Goal: Transaction & Acquisition: Purchase product/service

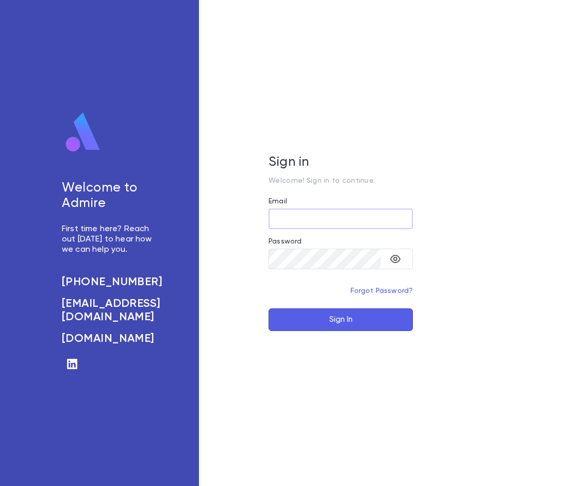
type input "**********"
click at [299, 313] on button "Sign In" at bounding box center [340, 320] width 144 height 23
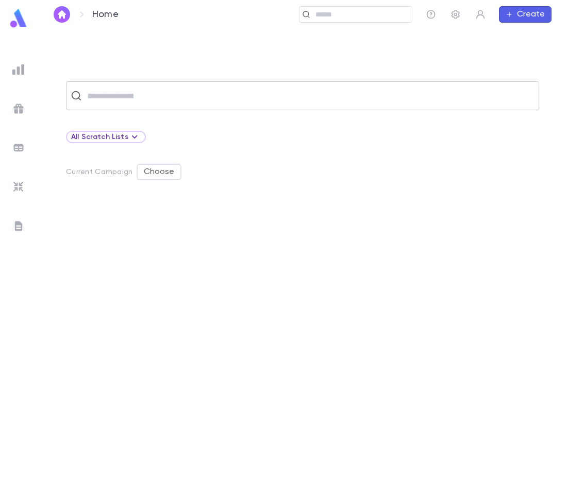
click at [78, 101] on div "​" at bounding box center [302, 95] width 473 height 29
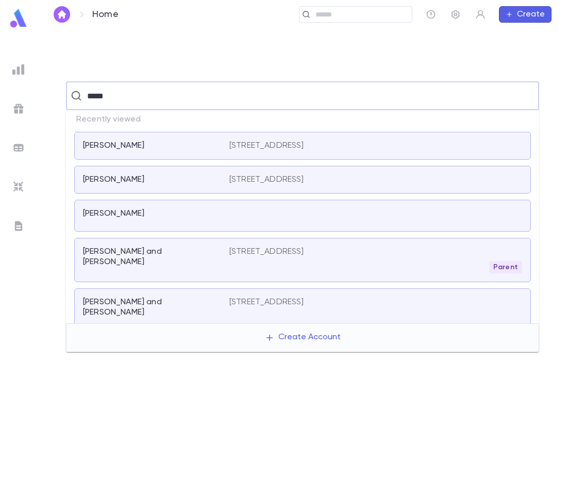
type input "******"
click at [155, 140] on div "[PERSON_NAME] [STREET_ADDRESS]" at bounding box center [302, 146] width 456 height 28
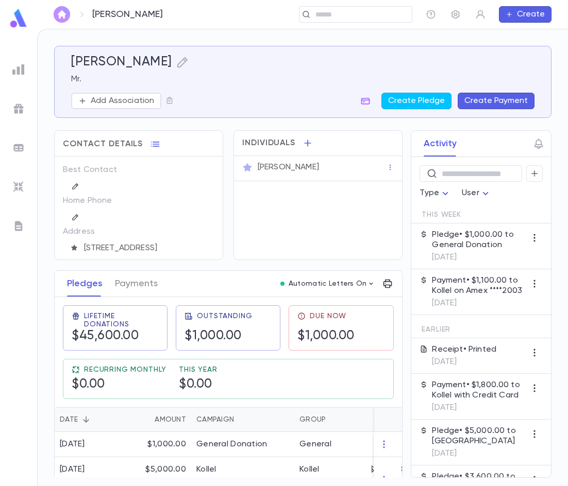
click at [62, 14] on img "button" at bounding box center [62, 14] width 12 height 8
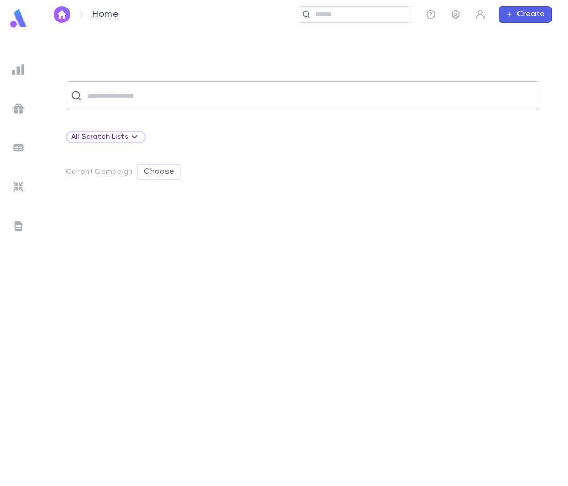
click at [131, 107] on div "​" at bounding box center [302, 95] width 473 height 29
paste input "**********"
type input "**********"
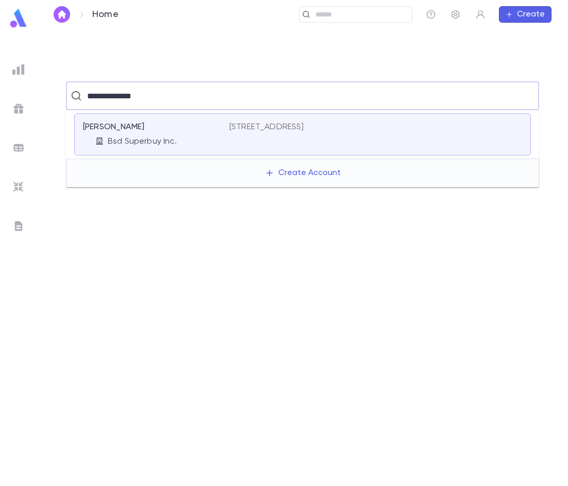
click at [134, 126] on p "[PERSON_NAME]" at bounding box center [113, 127] width 61 height 10
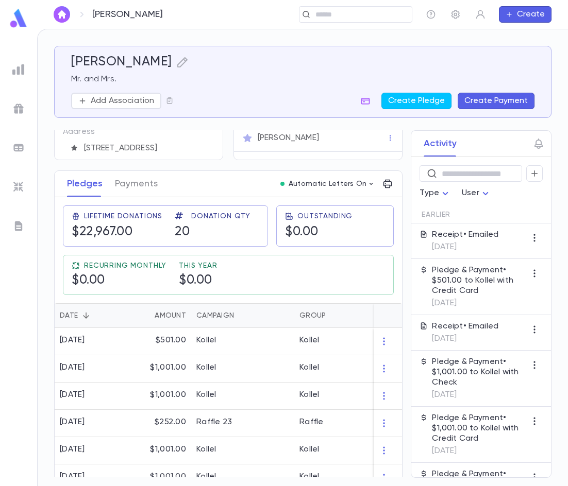
scroll to position [103, 0]
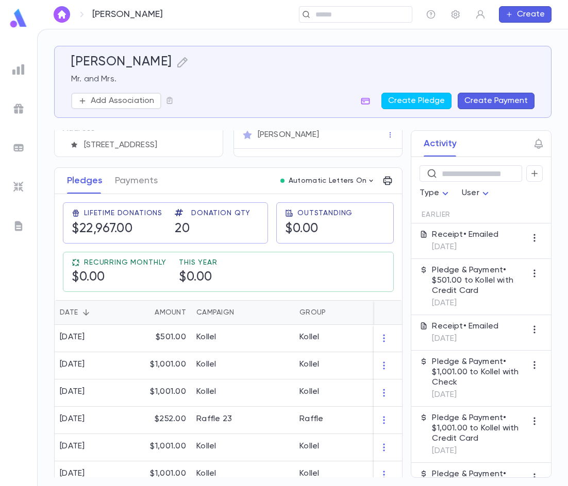
click at [503, 103] on button "Create Payment" at bounding box center [495, 101] width 77 height 16
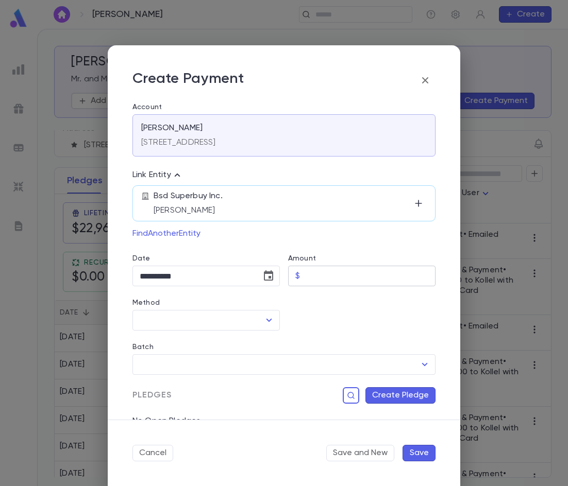
click at [324, 276] on input "Amount" at bounding box center [369, 276] width 131 height 20
type input "********"
click at [213, 324] on input "Method" at bounding box center [198, 321] width 123 height 20
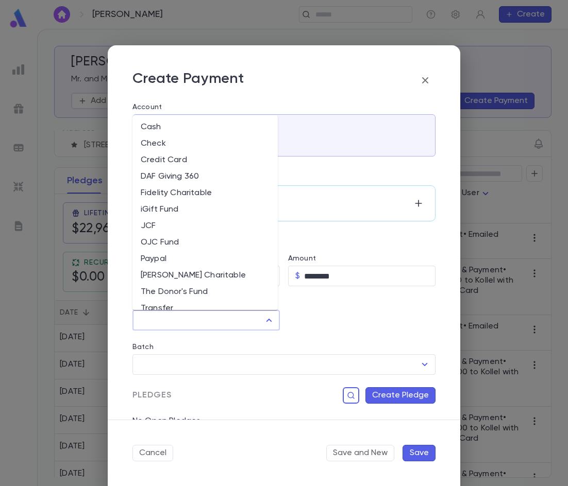
scroll to position [0, 0]
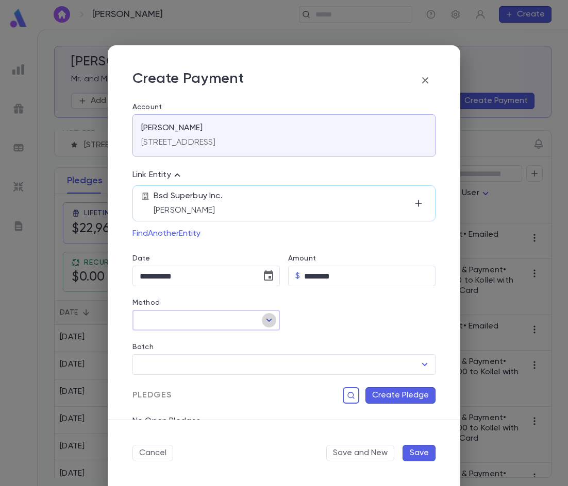
click at [265, 324] on icon "Open" at bounding box center [269, 320] width 12 height 12
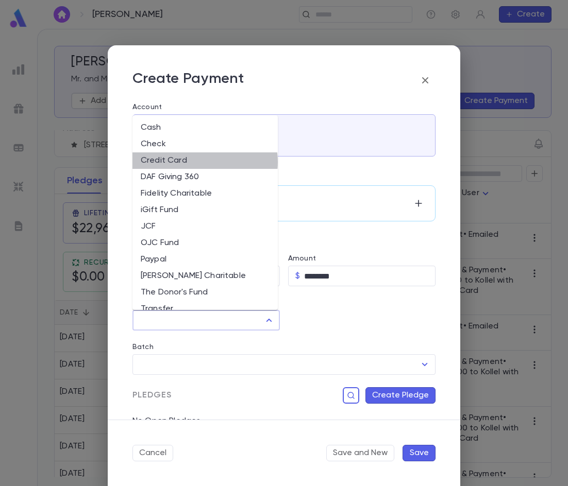
click at [205, 162] on li "Credit Card" at bounding box center [204, 160] width 145 height 16
type input "**********"
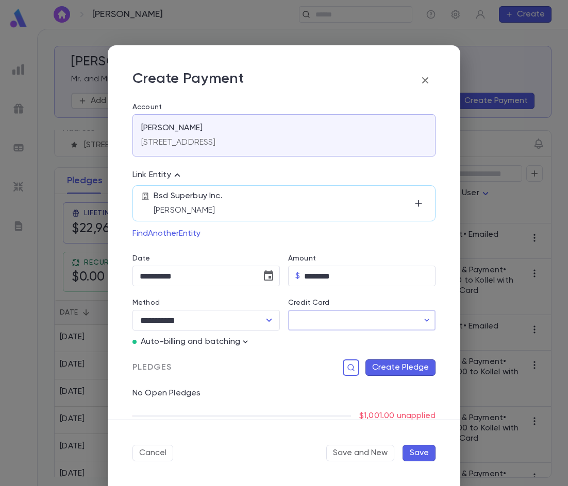
click at [305, 314] on input "Credit Card" at bounding box center [353, 321] width 130 height 20
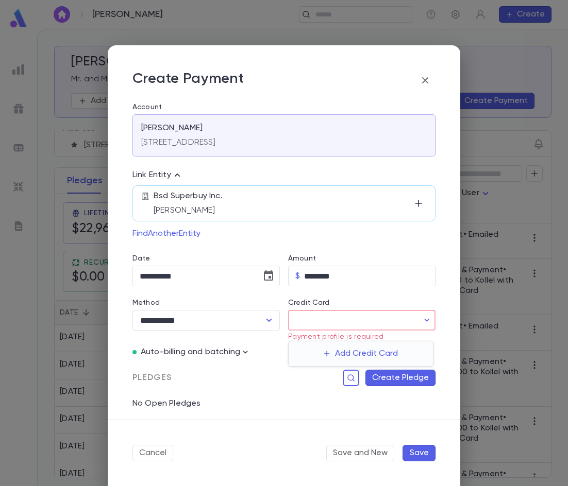
click at [418, 319] on div at bounding box center [284, 243] width 568 height 486
click at [422, 317] on icon "button" at bounding box center [426, 320] width 10 height 10
click at [422, 317] on div at bounding box center [284, 243] width 568 height 486
click at [137, 353] on div "Auto-billing and batching" at bounding box center [283, 352] width 303 height 10
click at [247, 353] on icon "button" at bounding box center [245, 352] width 10 height 10
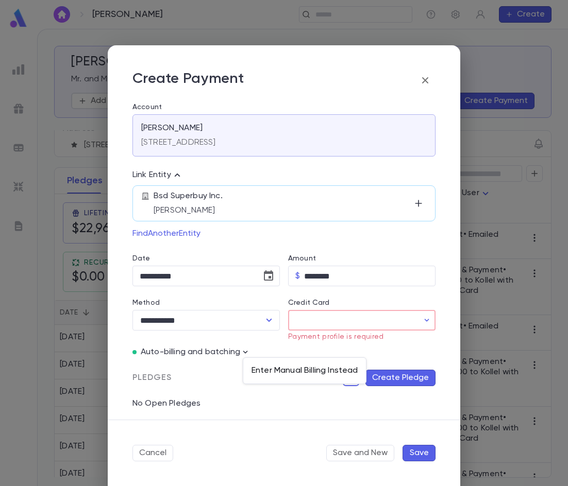
click at [293, 373] on p "Enter Manual Billing Instead" at bounding box center [304, 371] width 106 height 10
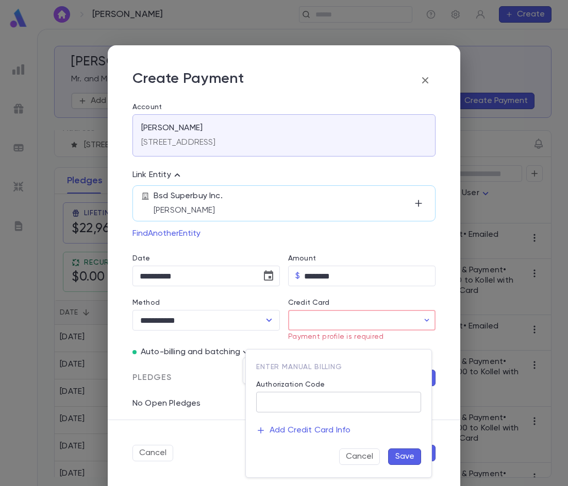
click at [299, 395] on input "Authorization Code" at bounding box center [338, 403] width 165 height 20
click at [338, 320] on div at bounding box center [284, 243] width 568 height 486
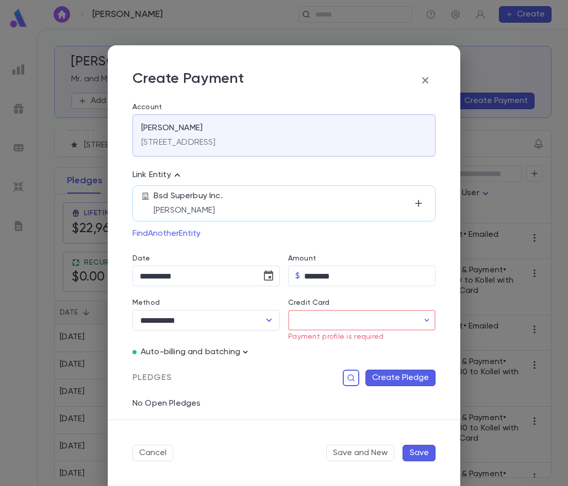
click at [247, 349] on icon "button" at bounding box center [245, 352] width 10 height 10
click at [276, 369] on p "Enter Manual Billing Instead" at bounding box center [304, 371] width 106 height 10
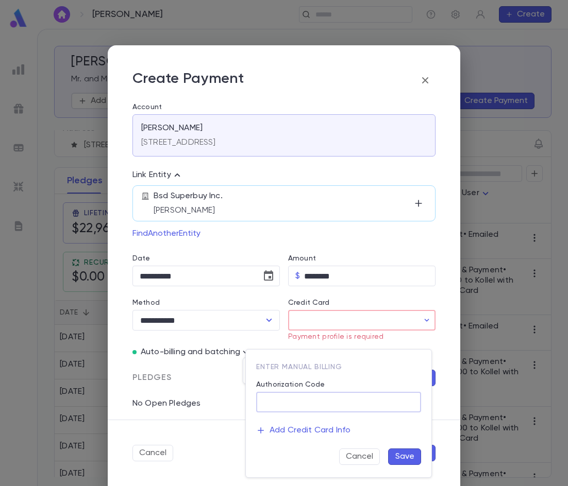
click at [289, 402] on input "Authorization Code" at bounding box center [338, 403] width 165 height 20
paste input "******"
type input "******"
click at [409, 457] on button "Save" at bounding box center [404, 457] width 33 height 16
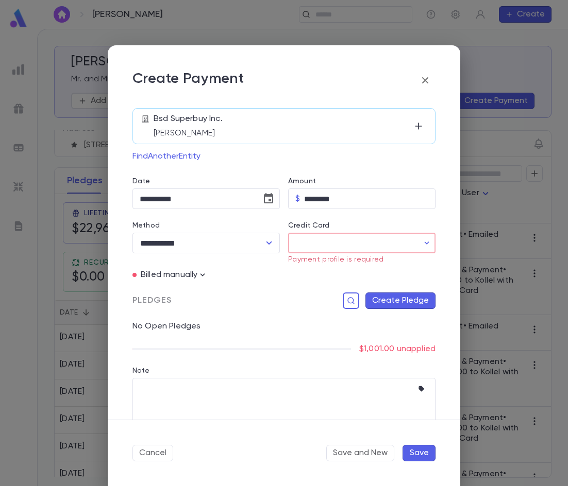
scroll to position [92, 0]
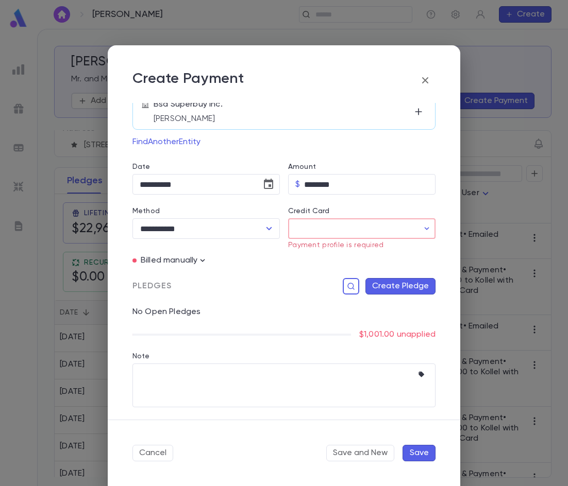
click at [404, 290] on button "Create Pledge" at bounding box center [400, 286] width 70 height 16
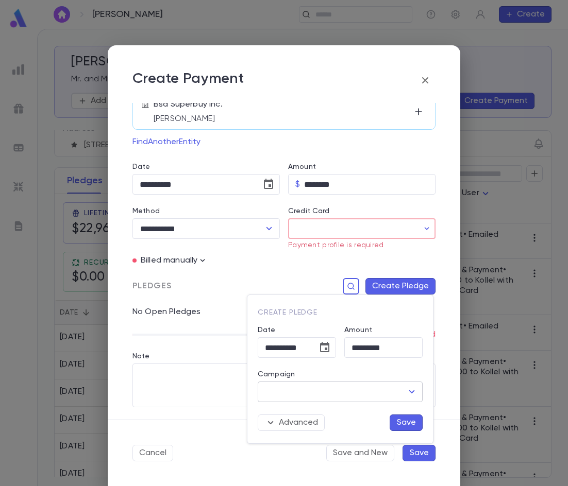
click at [366, 398] on input "Campaign" at bounding box center [332, 392] width 140 height 20
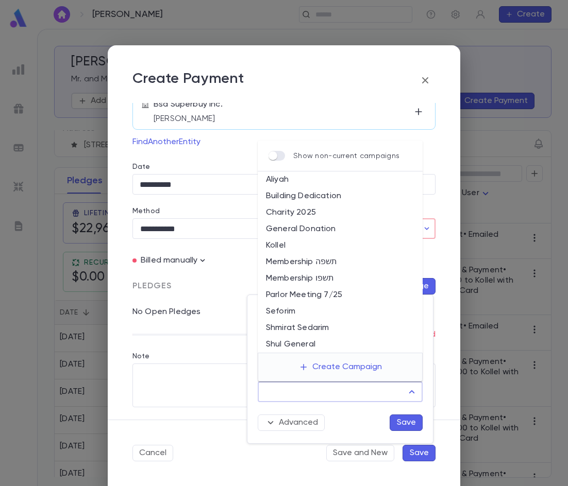
click at [311, 228] on li "General Donation" at bounding box center [340, 229] width 165 height 16
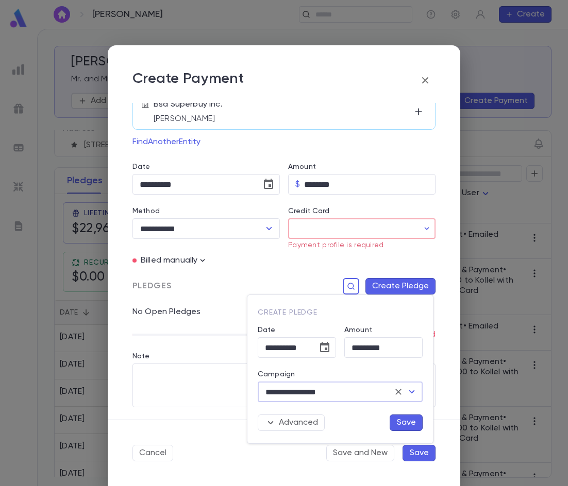
type input "**********"
click at [412, 422] on button "Save" at bounding box center [405, 423] width 33 height 16
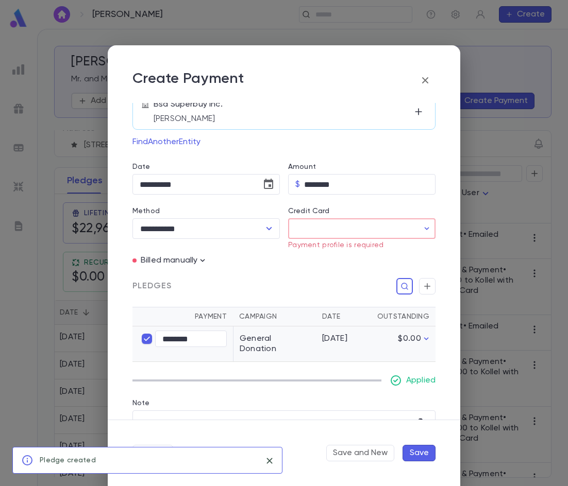
click at [422, 458] on button "Save" at bounding box center [418, 453] width 33 height 16
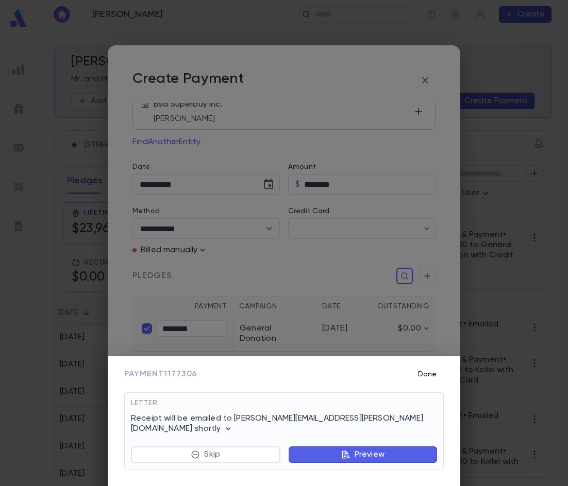
click at [429, 383] on button "Done" at bounding box center [427, 375] width 33 height 20
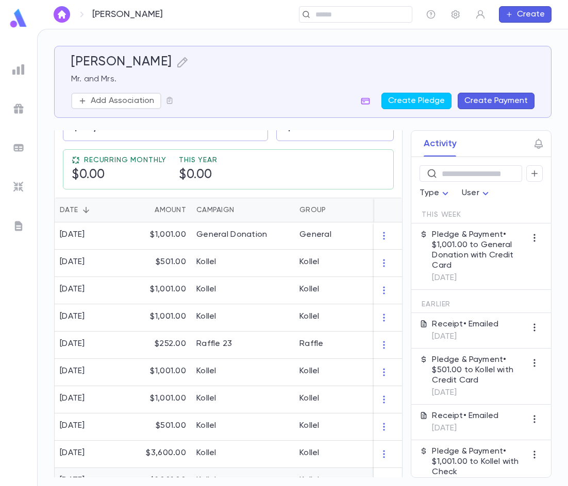
scroll to position [412, 0]
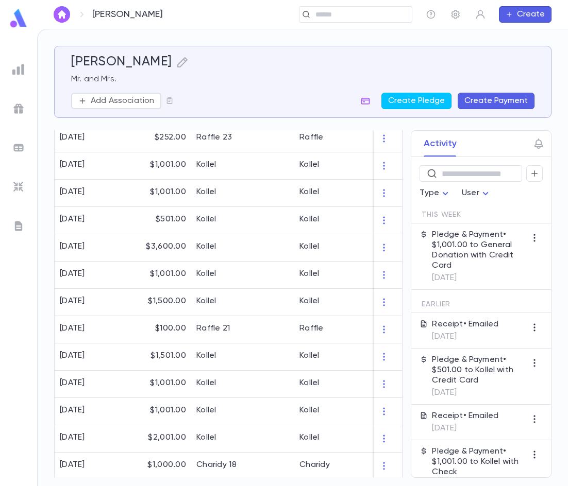
click at [220, 96] on div "Add Association Create Pledge Create Payment" at bounding box center [302, 101] width 463 height 16
click at [270, 79] on p "Mr. and Mrs." at bounding box center [302, 79] width 463 height 10
click at [57, 14] on img "button" at bounding box center [62, 14] width 12 height 8
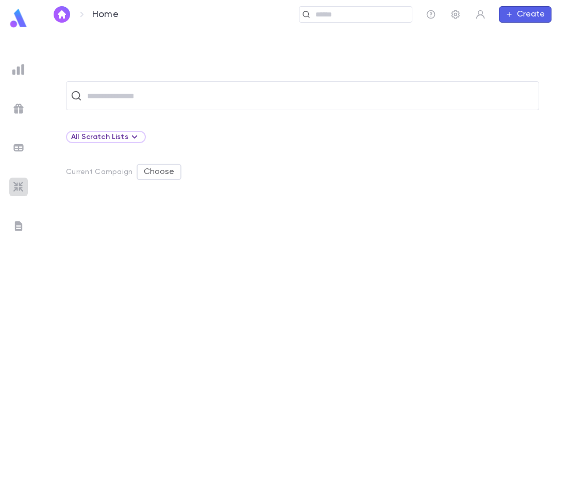
click at [14, 188] on img at bounding box center [18, 187] width 12 height 12
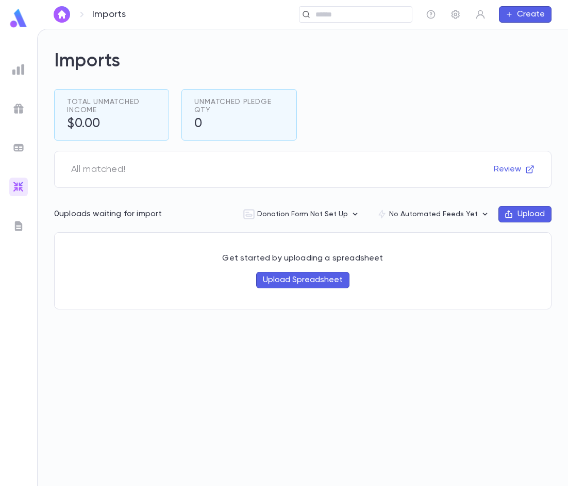
click at [17, 227] on img at bounding box center [18, 226] width 12 height 12
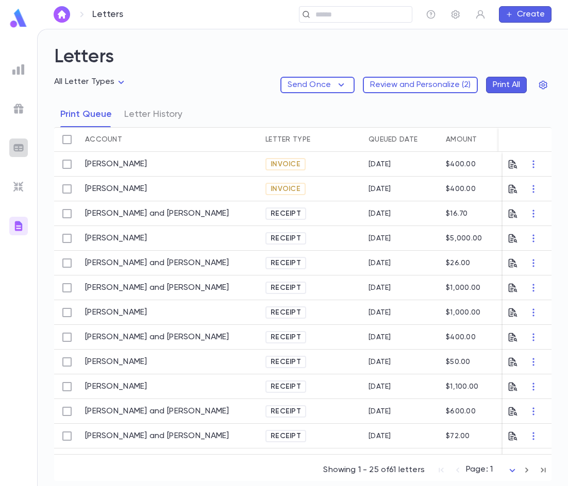
click at [16, 145] on img at bounding box center [18, 148] width 12 height 12
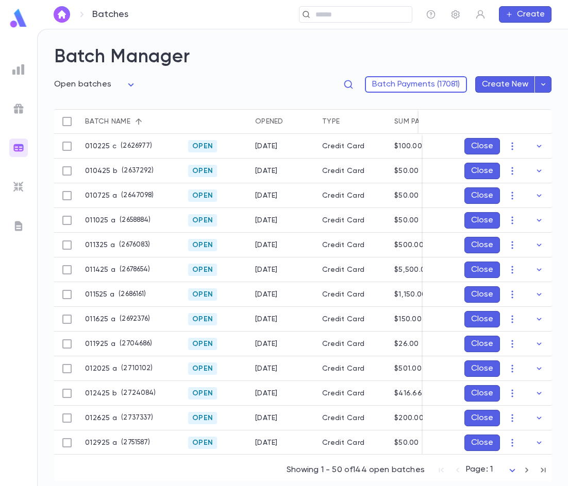
click at [22, 110] on img at bounding box center [18, 109] width 12 height 12
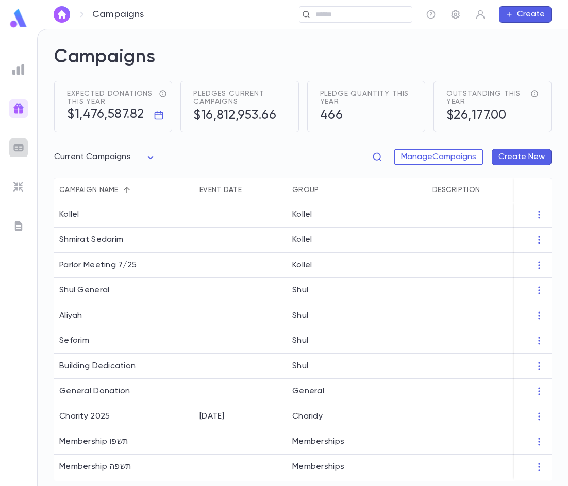
click at [20, 144] on img at bounding box center [18, 148] width 12 height 12
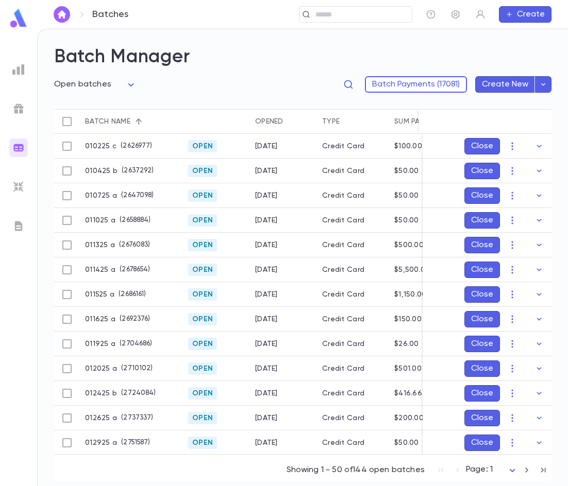
click at [19, 79] on ul at bounding box center [18, 271] width 37 height 430
click at [18, 62] on div at bounding box center [18, 69] width 19 height 19
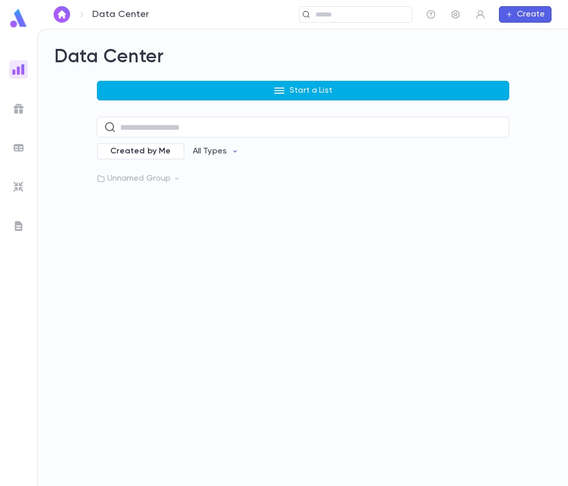
click at [171, 86] on button "Start a List" at bounding box center [303, 91] width 412 height 20
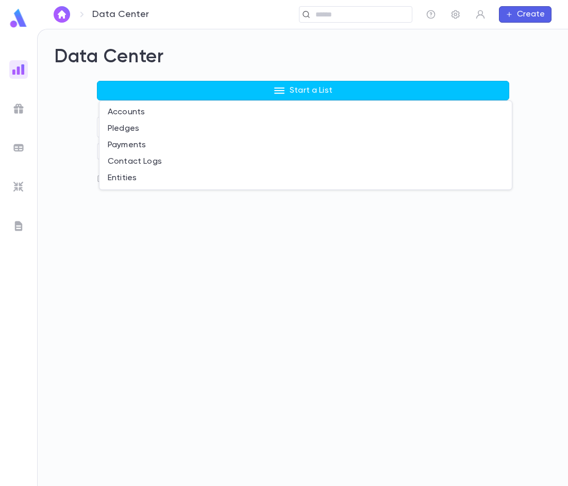
click at [146, 222] on div at bounding box center [284, 243] width 568 height 486
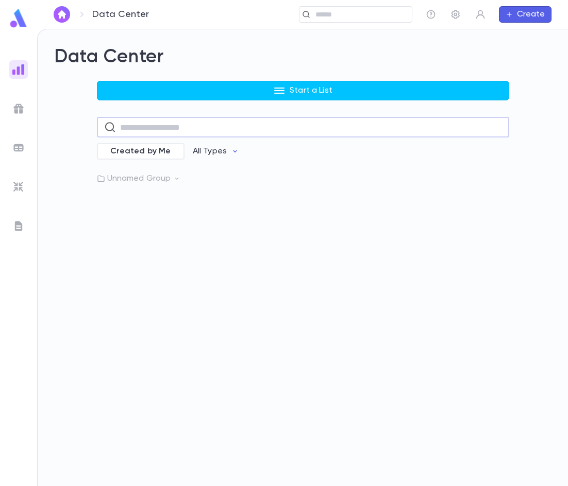
click at [184, 127] on input "text" at bounding box center [311, 127] width 382 height 20
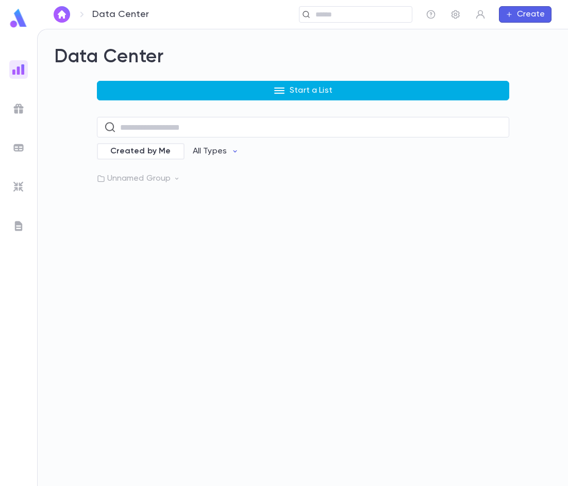
click at [157, 96] on button "Start a List" at bounding box center [303, 91] width 412 height 20
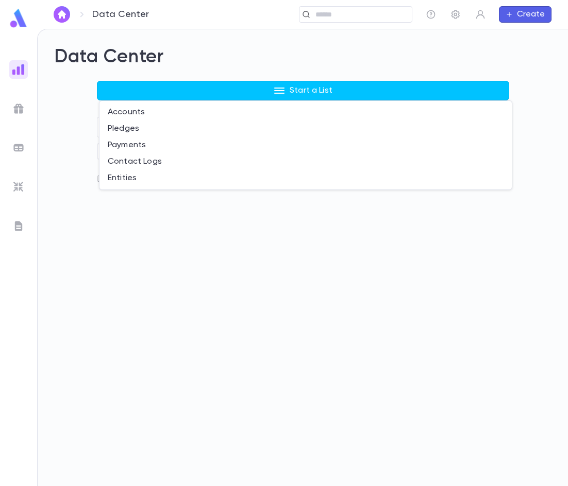
click at [60, 12] on div at bounding box center [284, 243] width 568 height 486
click at [58, 11] on img "button" at bounding box center [62, 14] width 12 height 8
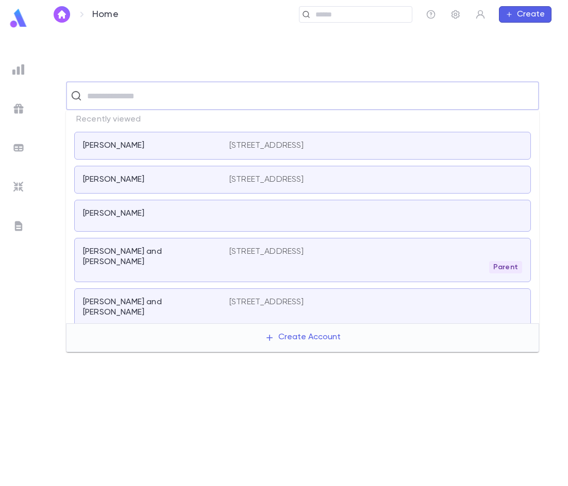
click at [123, 98] on input "text" at bounding box center [309, 96] width 450 height 20
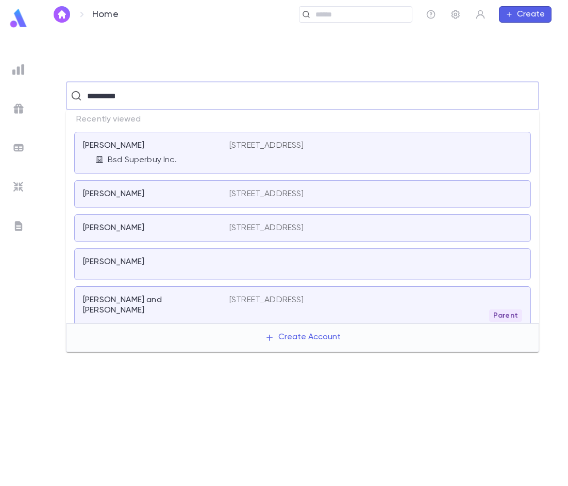
type input "**********"
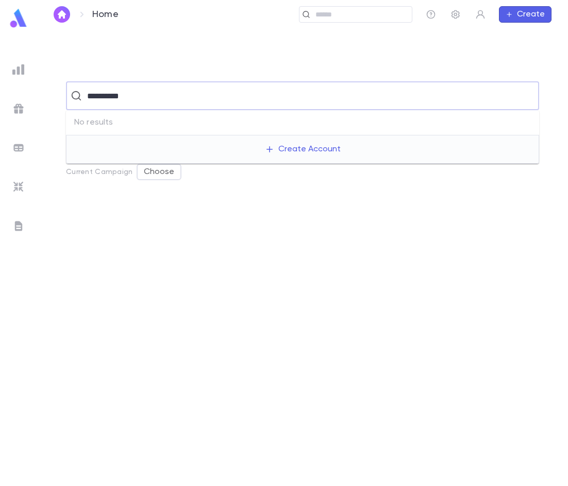
drag, startPoint x: 124, startPoint y: 94, endPoint x: 80, endPoint y: 97, distance: 43.4
click at [80, 97] on div "**********" at bounding box center [302, 95] width 473 height 29
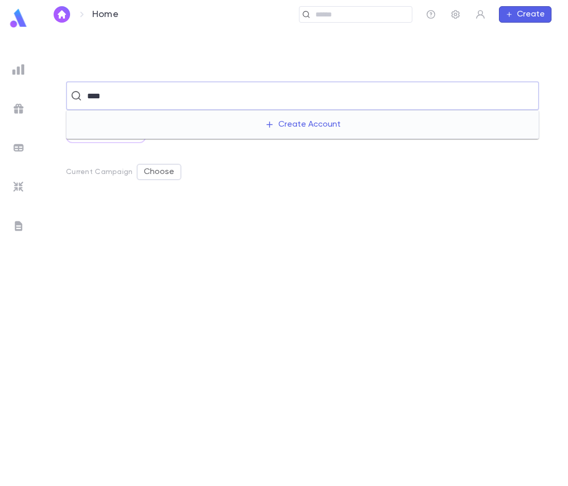
type input "*****"
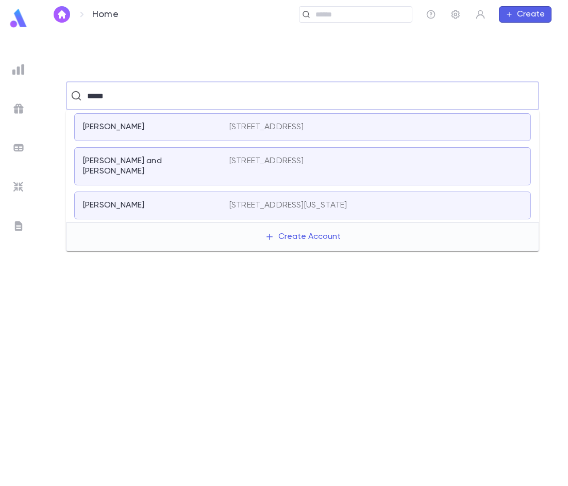
click at [158, 134] on div "[PERSON_NAME] [STREET_ADDRESS]" at bounding box center [302, 127] width 456 height 28
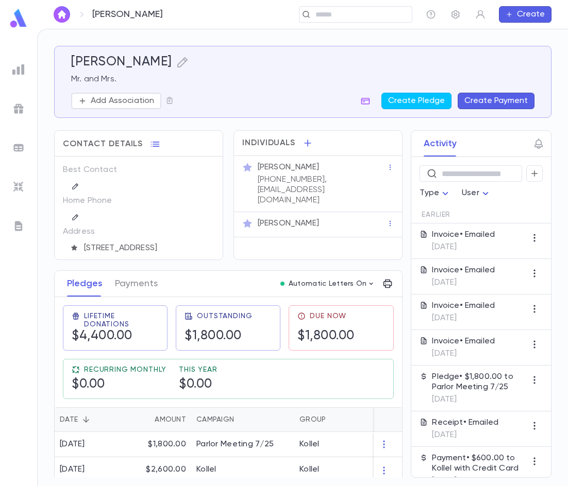
scroll to position [52, 0]
click at [65, 15] on img "button" at bounding box center [62, 14] width 12 height 8
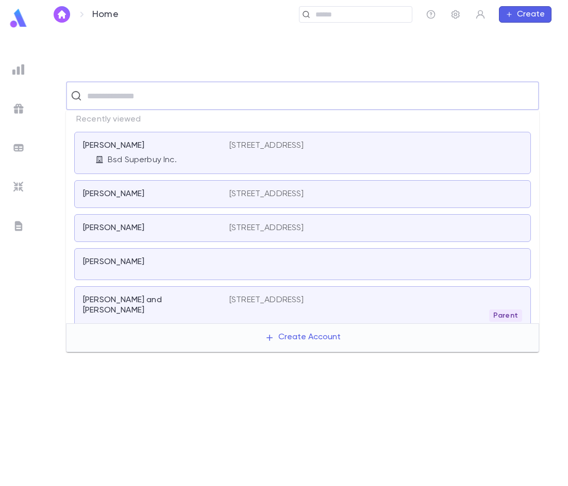
click at [144, 93] on input "text" at bounding box center [309, 96] width 450 height 20
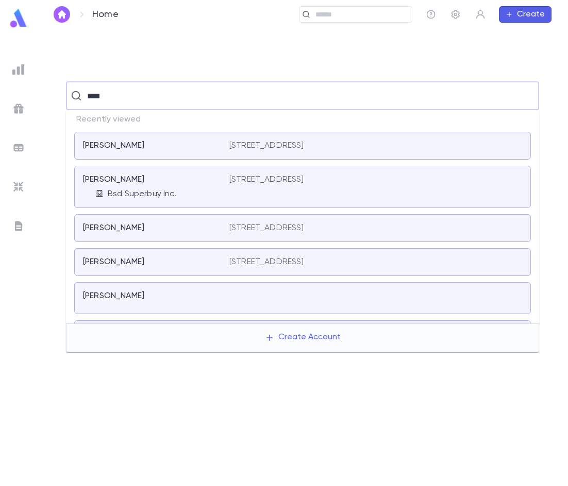
type input "*****"
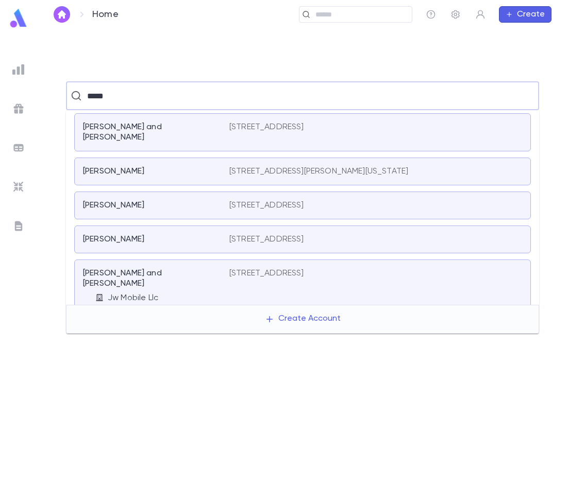
scroll to position [52, 0]
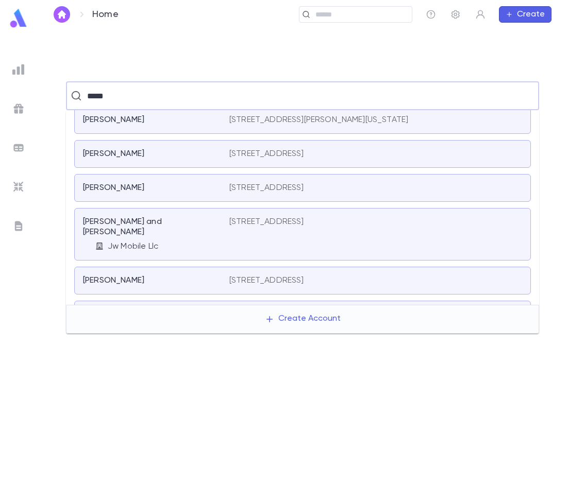
click at [139, 242] on p "Jw Mobile Llc" at bounding box center [133, 247] width 50 height 10
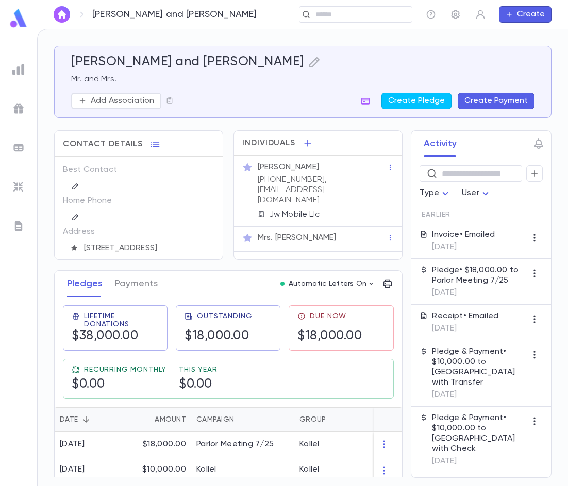
scroll to position [80, 0]
click at [63, 11] on img "button" at bounding box center [62, 14] width 12 height 8
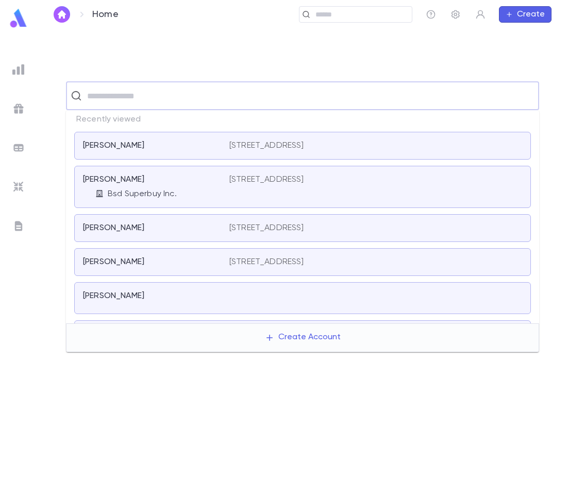
click at [199, 92] on input "text" at bounding box center [309, 96] width 450 height 20
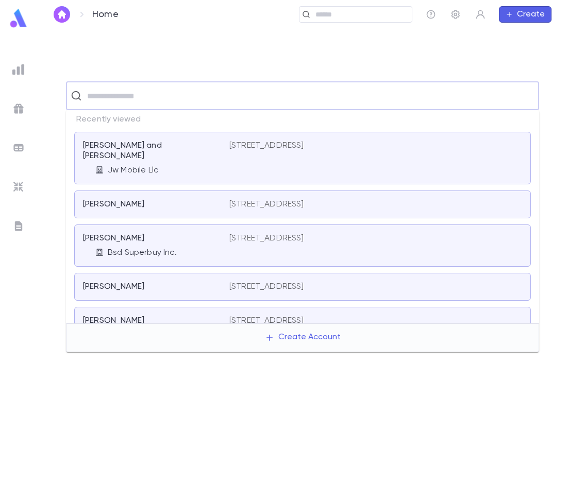
type input "*"
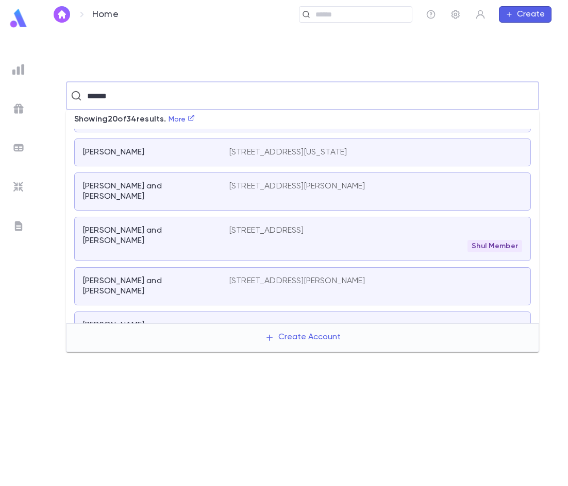
scroll to position [155, 0]
type input "******"
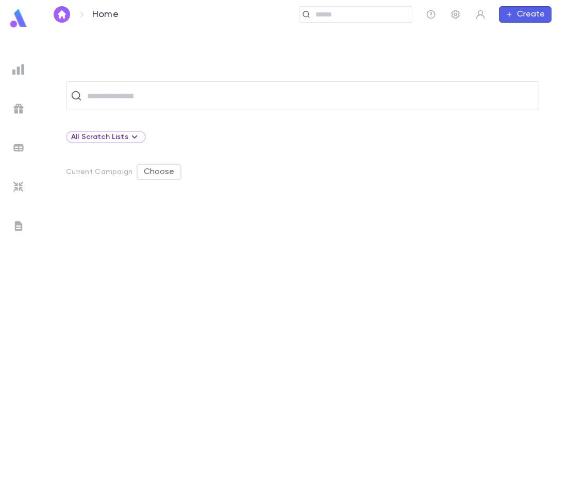
click at [257, 199] on div "​ All Scratch Lists Current Campaign Choose" at bounding box center [303, 283] width 498 height 404
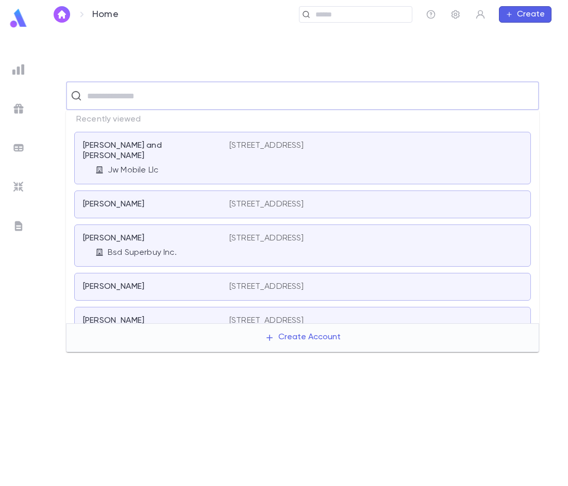
click at [101, 98] on input "text" at bounding box center [309, 96] width 450 height 20
type input "******"
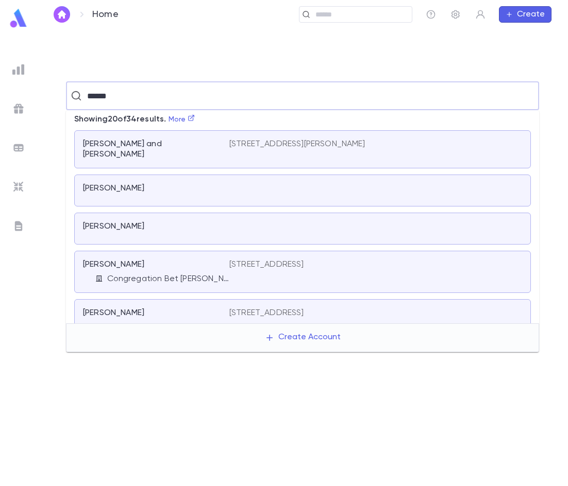
scroll to position [309, 0]
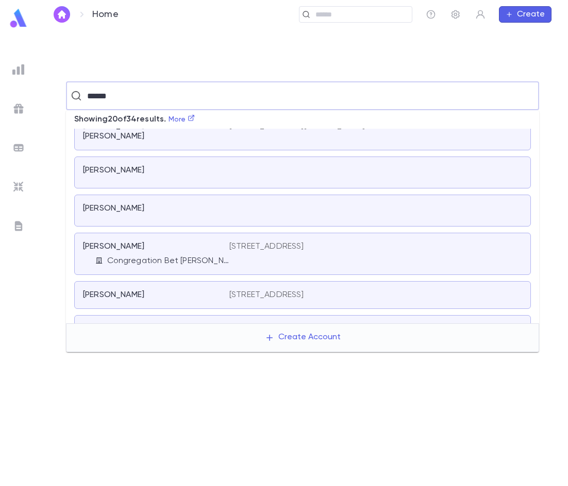
click at [150, 256] on p "Congregation Bet [PERSON_NAME]" at bounding box center [168, 261] width 122 height 10
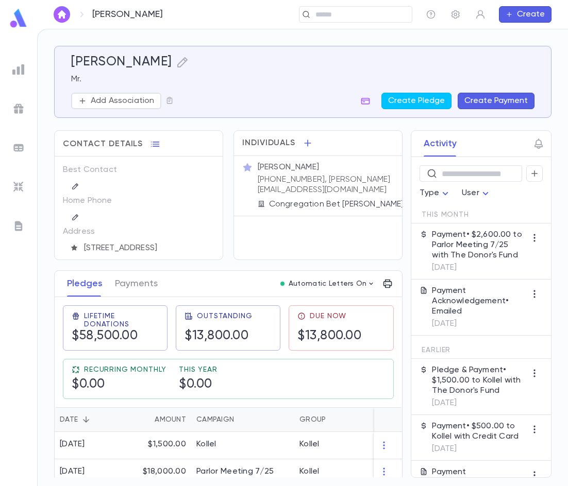
drag, startPoint x: 144, startPoint y: 219, endPoint x: 143, endPoint y: 203, distance: 16.0
click at [143, 203] on div "Home Phone" at bounding box center [138, 208] width 151 height 31
drag, startPoint x: 64, startPoint y: 15, endPoint x: 74, endPoint y: 16, distance: 9.8
click at [64, 15] on img "button" at bounding box center [62, 14] width 12 height 8
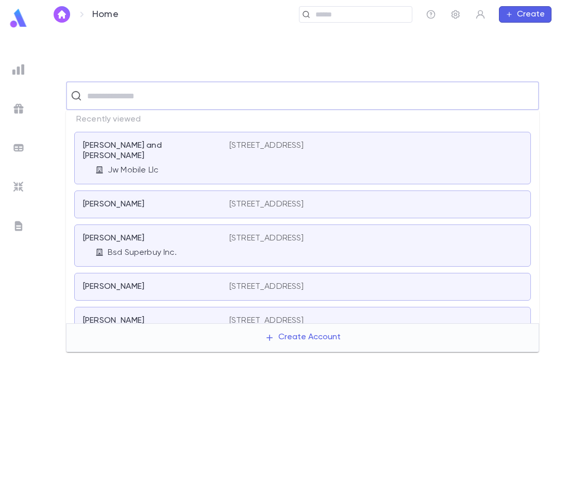
click at [161, 96] on input "text" at bounding box center [309, 96] width 450 height 20
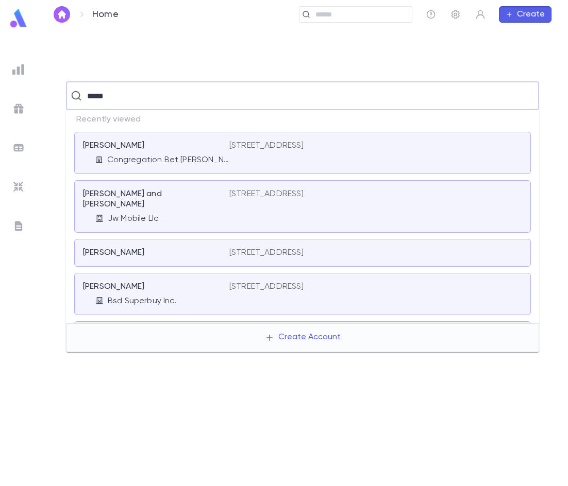
type input "******"
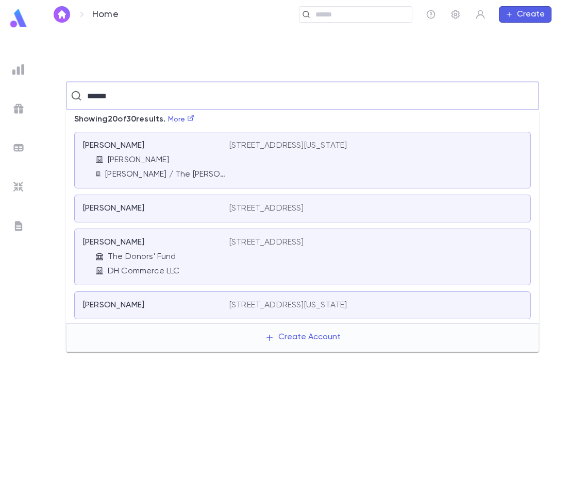
click at [109, 169] on div "[PERSON_NAME] [PERSON_NAME] [PERSON_NAME] / The [PERSON_NAME] Group" at bounding box center [156, 160] width 146 height 39
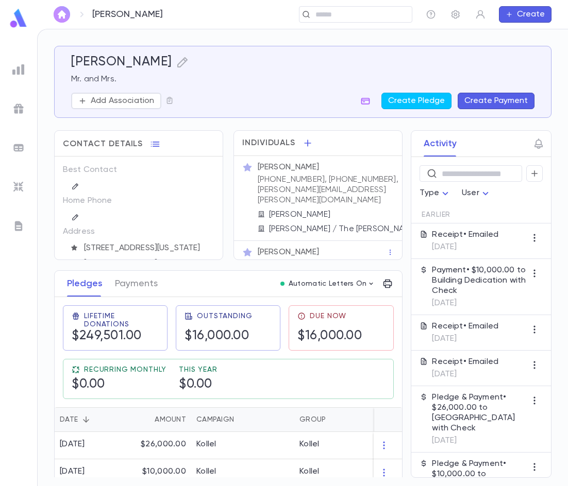
click at [67, 13] on img "button" at bounding box center [62, 14] width 12 height 8
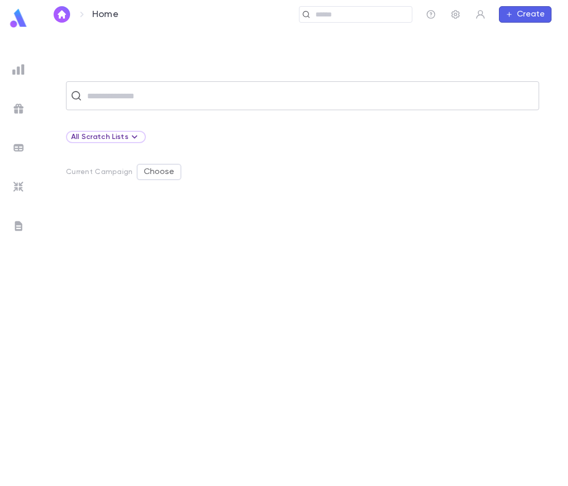
click at [129, 101] on input "text" at bounding box center [309, 96] width 450 height 20
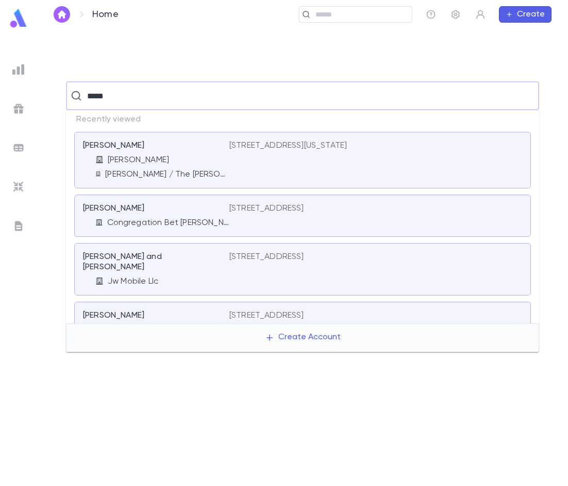
type input "******"
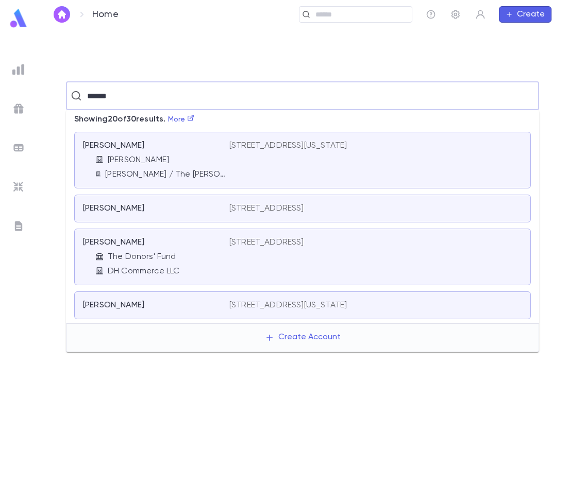
click at [167, 212] on div "[PERSON_NAME]" at bounding box center [150, 208] width 134 height 10
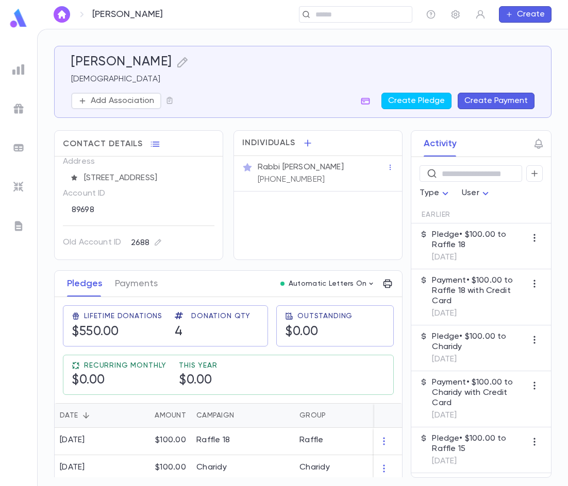
scroll to position [80, 0]
click at [63, 15] on img "button" at bounding box center [62, 14] width 12 height 8
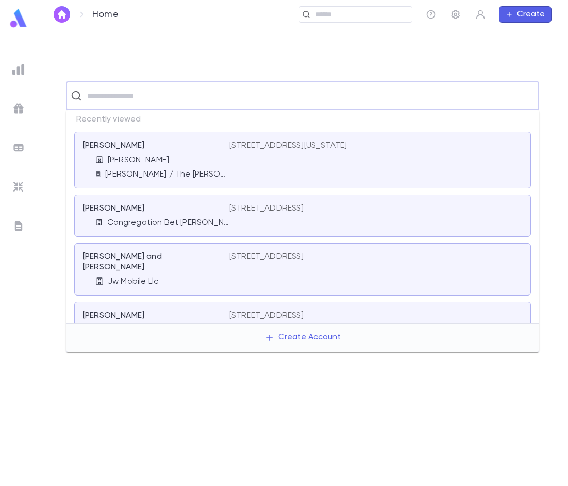
click at [135, 94] on input "text" at bounding box center [309, 96] width 450 height 20
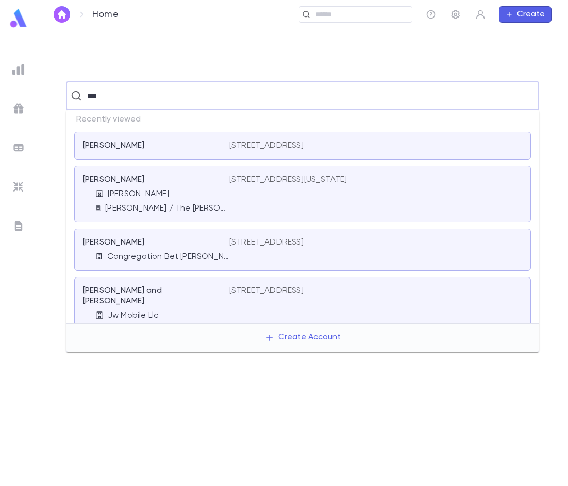
type input "***"
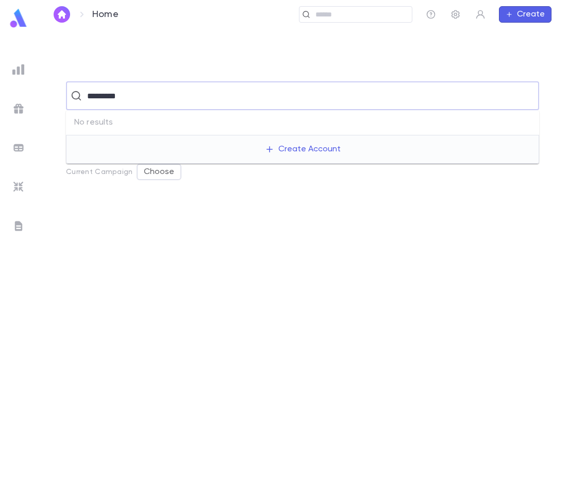
click at [106, 98] on input "*********" at bounding box center [301, 96] width 435 height 20
type input "********"
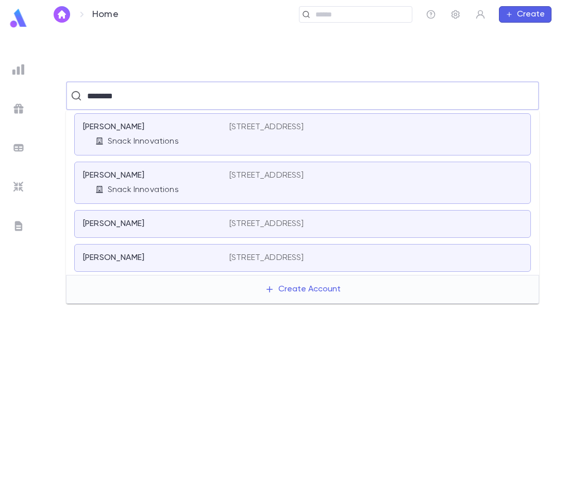
click at [125, 141] on p "Snack Innovations" at bounding box center [143, 142] width 71 height 10
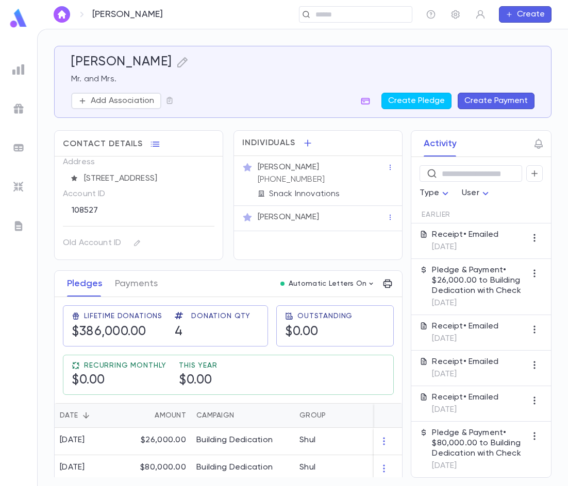
scroll to position [80, 0]
click at [61, 15] on img "button" at bounding box center [62, 14] width 12 height 8
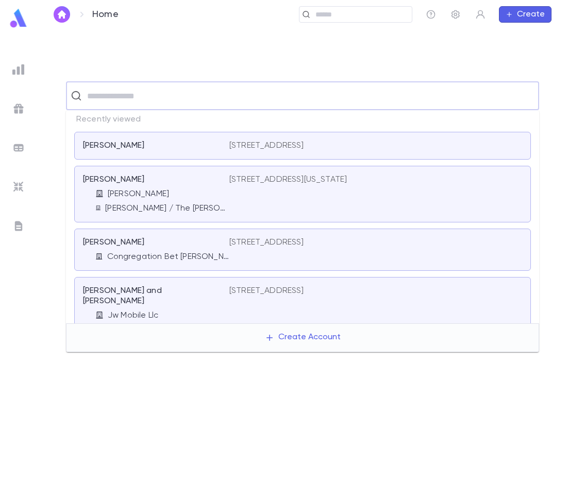
click at [134, 95] on input "text" at bounding box center [309, 96] width 450 height 20
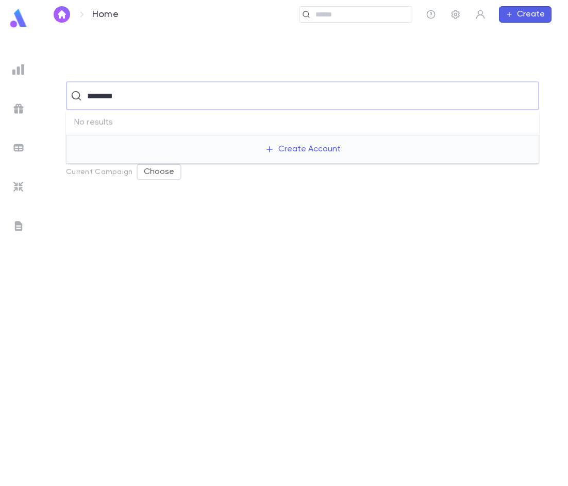
click at [103, 98] on input "********" at bounding box center [301, 96] width 435 height 20
drag, startPoint x: 133, startPoint y: 97, endPoint x: 104, endPoint y: 99, distance: 30.0
click at [104, 99] on input "********" at bounding box center [301, 96] width 435 height 20
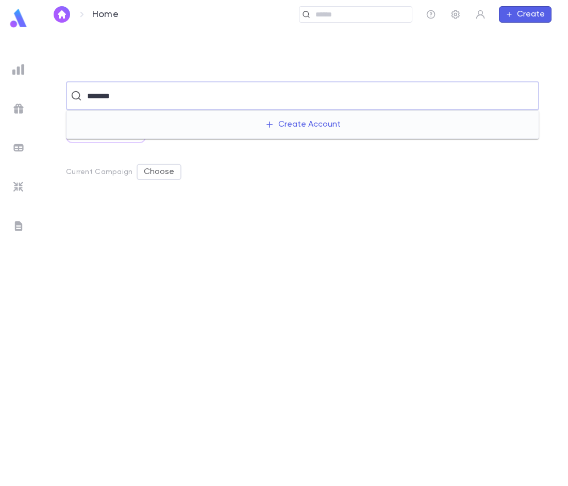
type input "********"
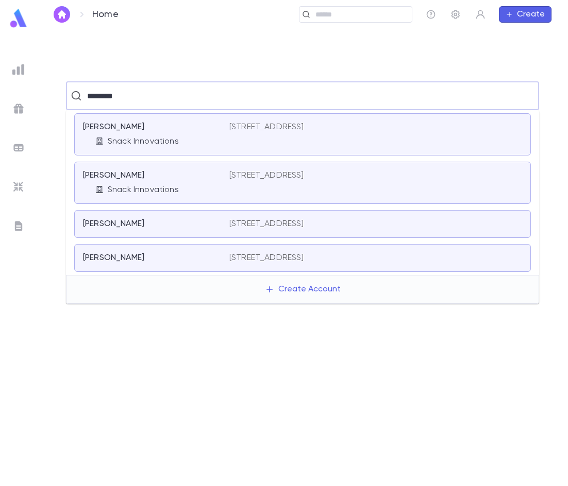
click at [161, 177] on div "[PERSON_NAME]" at bounding box center [150, 176] width 134 height 10
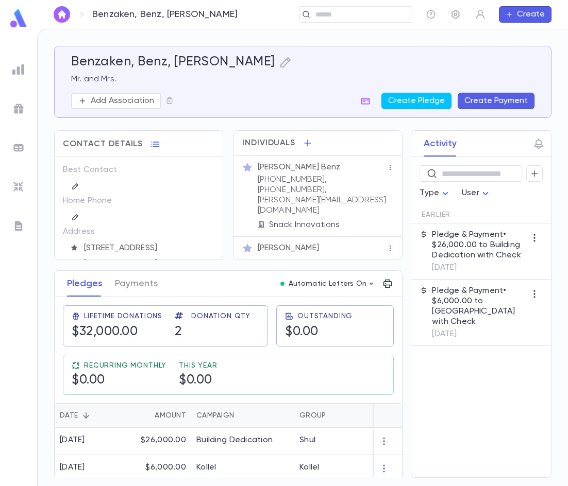
scroll to position [52, 0]
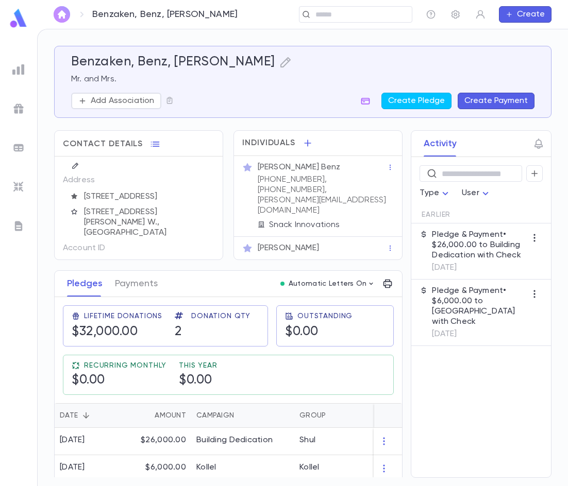
click at [62, 10] on button "button" at bounding box center [62, 14] width 16 height 16
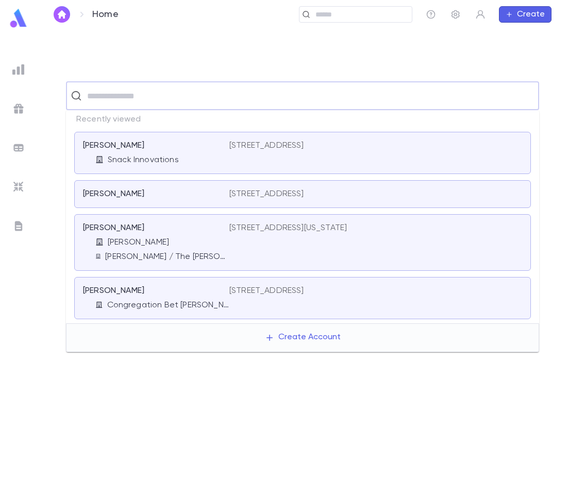
click at [180, 104] on input "text" at bounding box center [309, 96] width 450 height 20
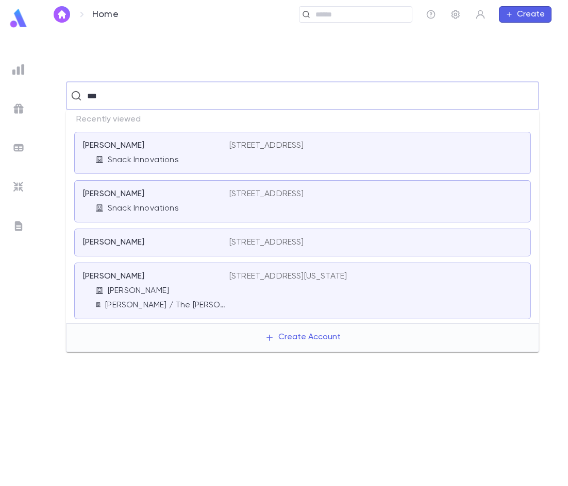
type input "****"
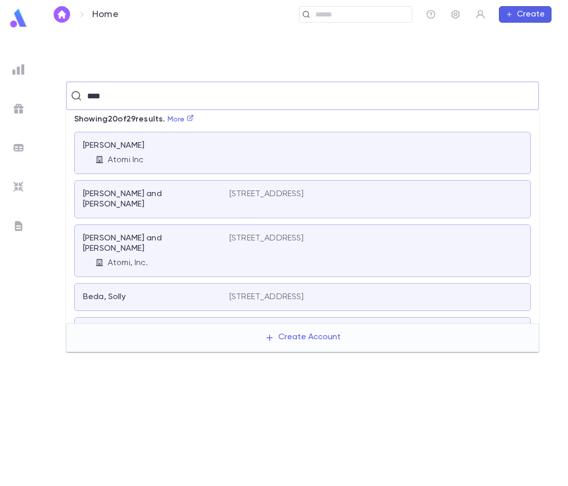
click at [157, 158] on div "Atomi Inc" at bounding box center [162, 160] width 134 height 10
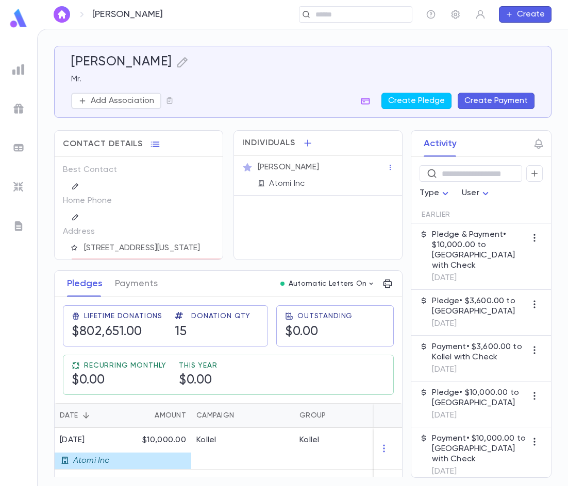
scroll to position [52, 0]
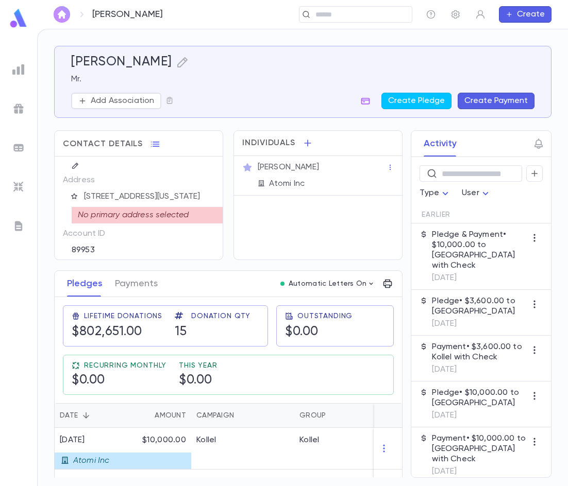
click at [60, 16] on img "button" at bounding box center [62, 14] width 12 height 8
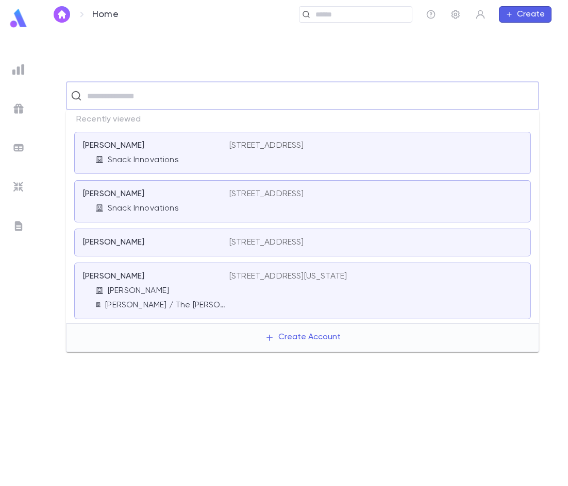
click at [139, 93] on input "text" at bounding box center [309, 96] width 450 height 20
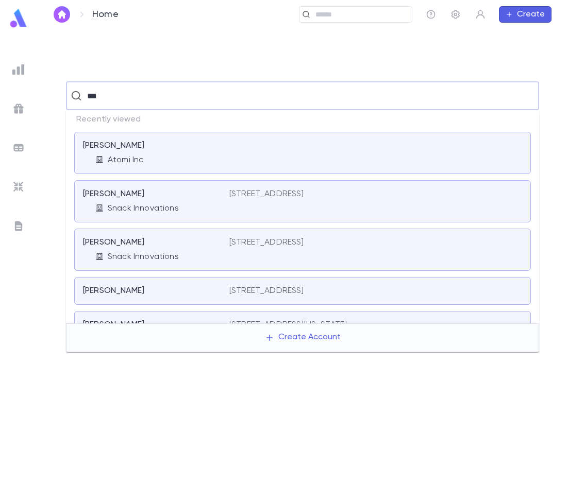
type input "****"
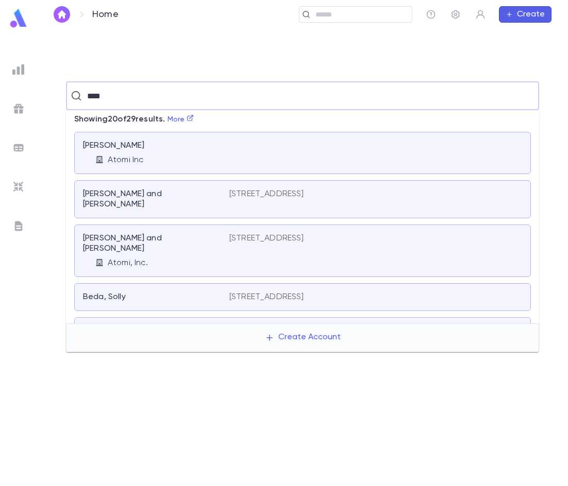
click at [147, 198] on p "[PERSON_NAME] and [PERSON_NAME]" at bounding box center [150, 199] width 134 height 21
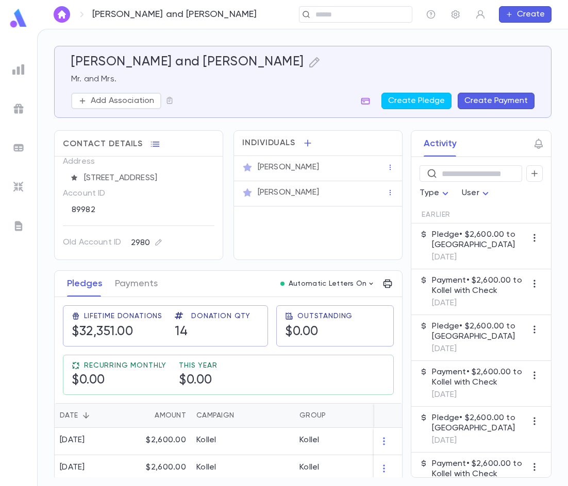
scroll to position [80, 0]
click at [60, 21] on button "button" at bounding box center [62, 14] width 16 height 16
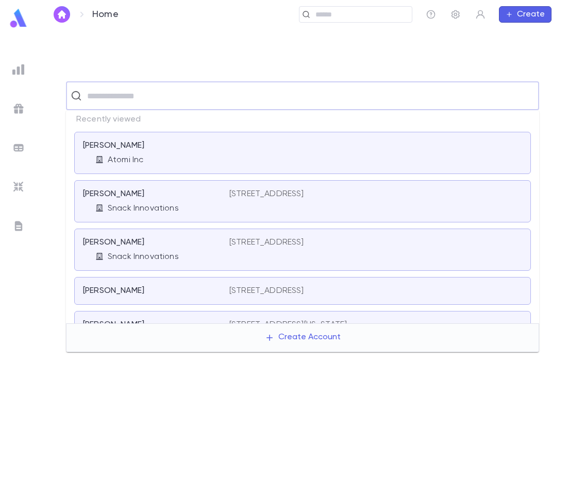
click at [113, 94] on input "text" at bounding box center [309, 96] width 450 height 20
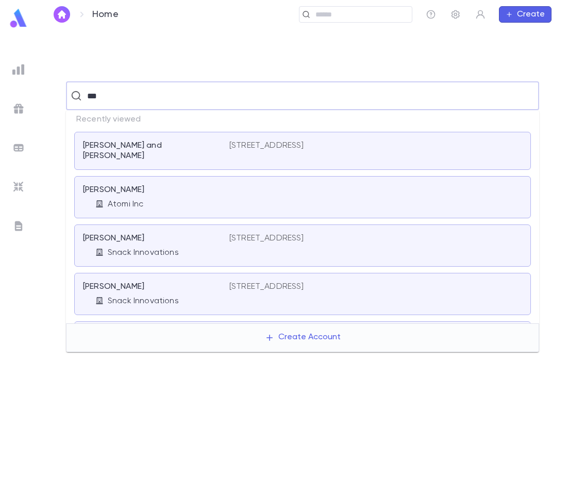
type input "****"
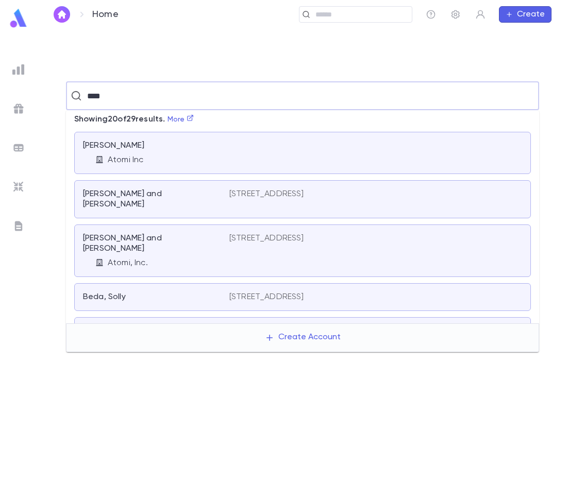
click at [165, 233] on p "[PERSON_NAME] and [PERSON_NAME]" at bounding box center [150, 243] width 134 height 21
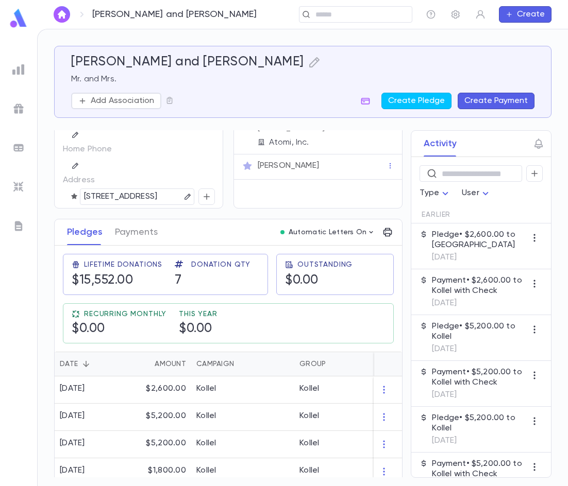
scroll to position [52, 0]
click at [65, 15] on img "button" at bounding box center [62, 14] width 12 height 8
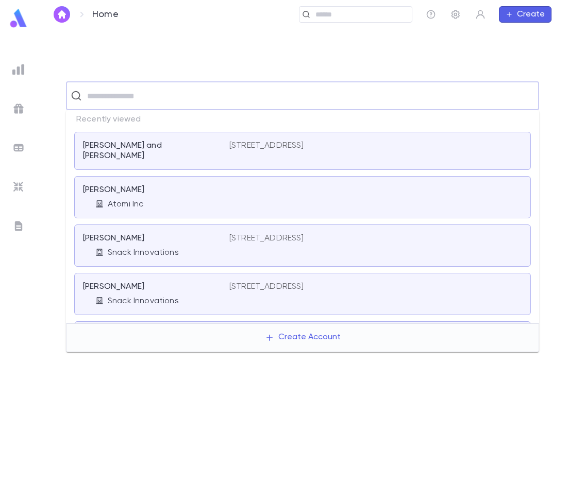
click at [173, 93] on input "text" at bounding box center [309, 96] width 450 height 20
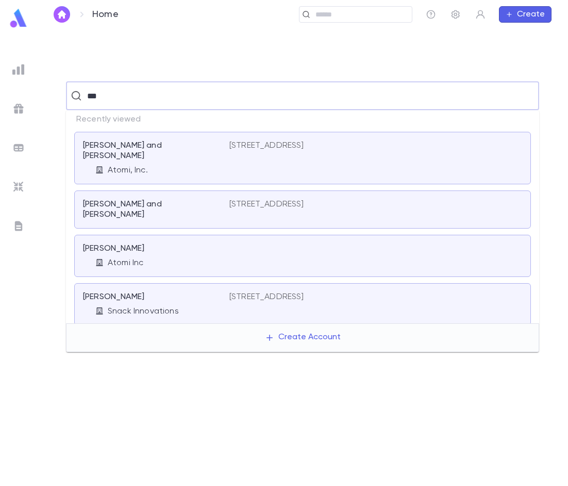
type input "****"
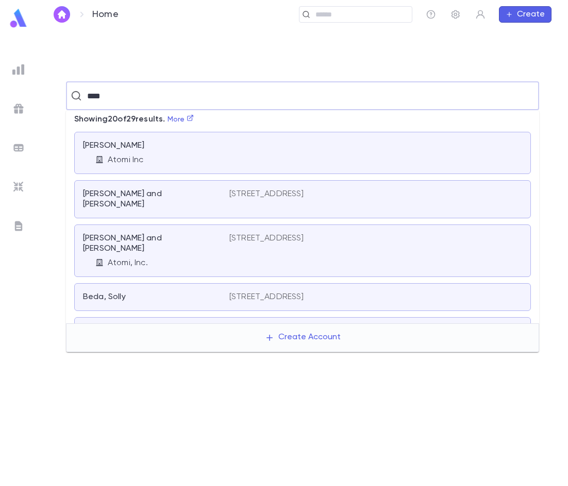
click at [181, 153] on div "[PERSON_NAME] Inc" at bounding box center [156, 153] width 146 height 25
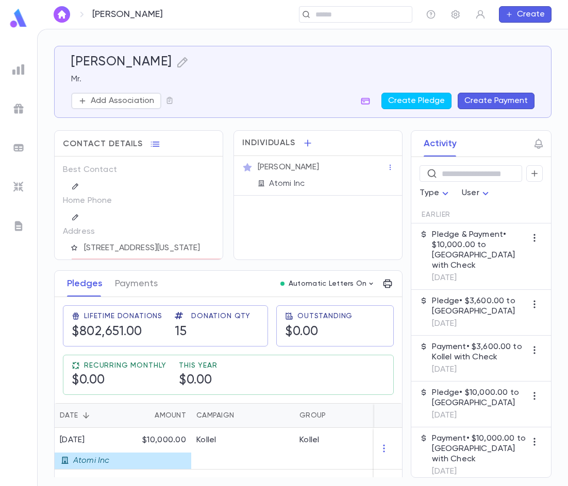
scroll to position [52, 0]
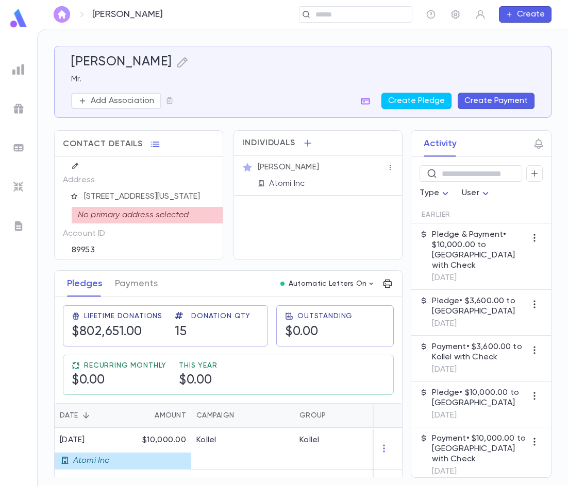
click at [63, 17] on img "button" at bounding box center [62, 14] width 12 height 8
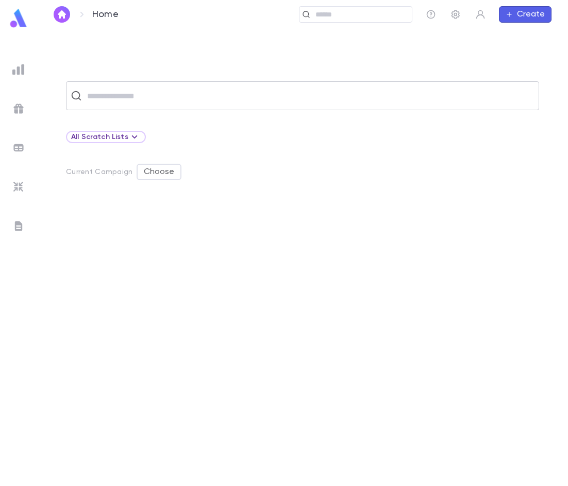
click at [130, 109] on div "​" at bounding box center [302, 95] width 473 height 29
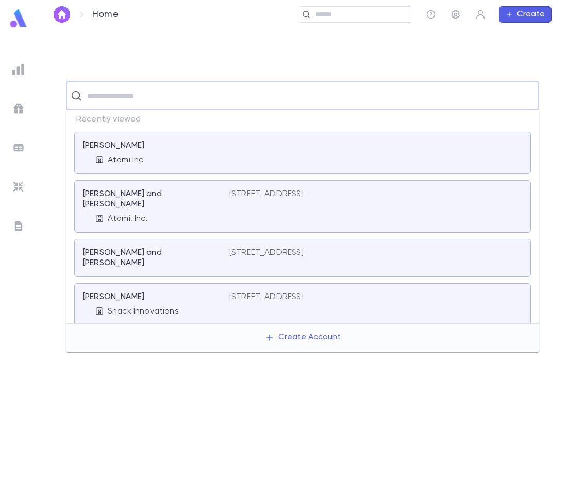
click at [127, 102] on input "text" at bounding box center [309, 96] width 450 height 20
click at [152, 248] on p "[PERSON_NAME] and [PERSON_NAME]" at bounding box center [150, 258] width 134 height 21
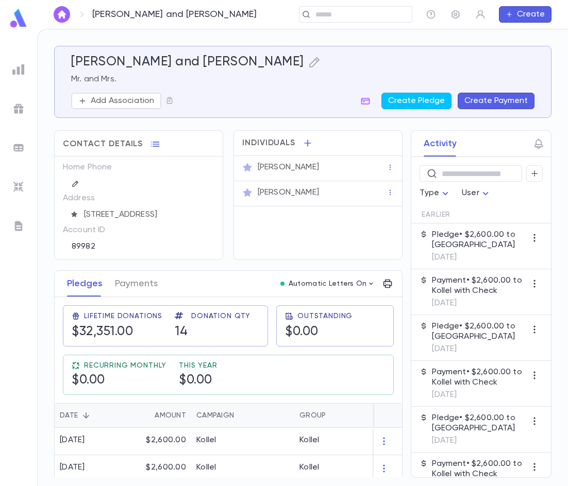
scroll to position [52, 0]
click at [63, 15] on img "button" at bounding box center [62, 14] width 12 height 8
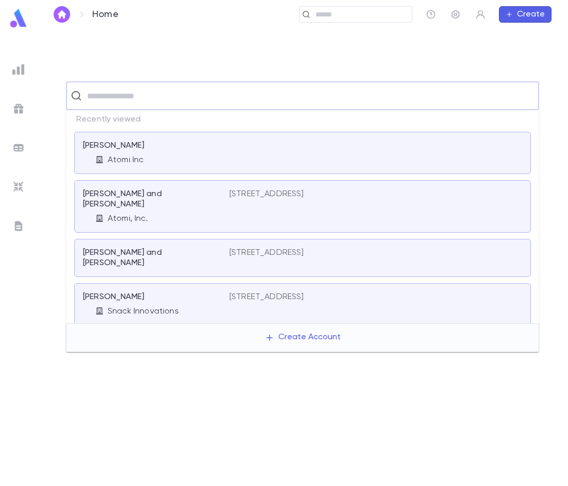
click at [133, 100] on input "text" at bounding box center [309, 96] width 450 height 20
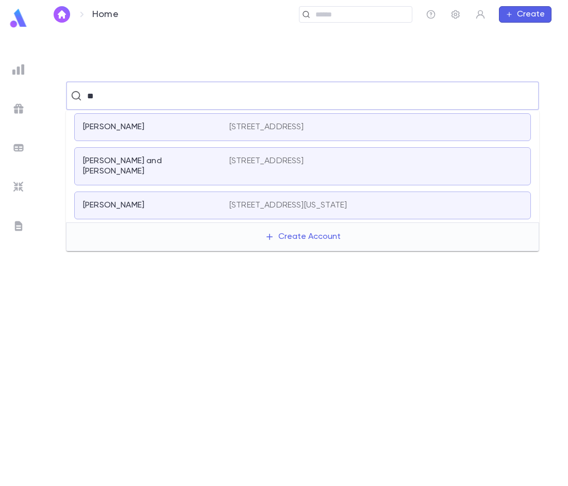
type input "*"
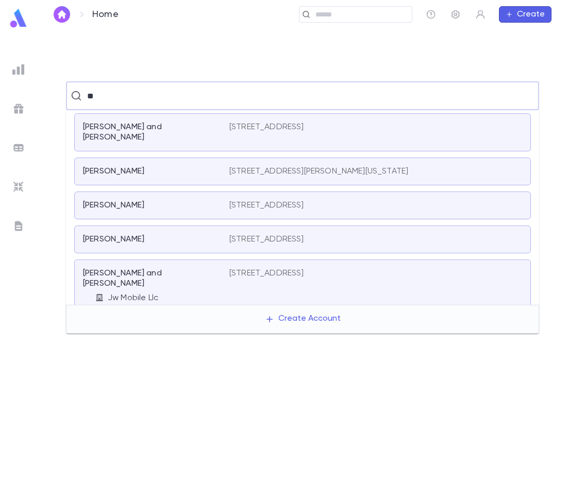
type input "*"
type input "******"
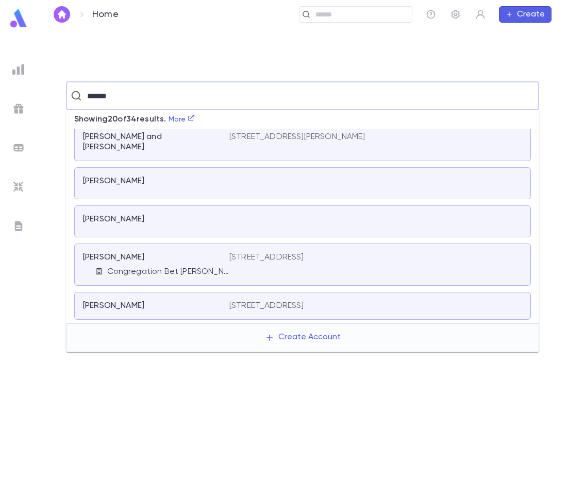
scroll to position [309, 0]
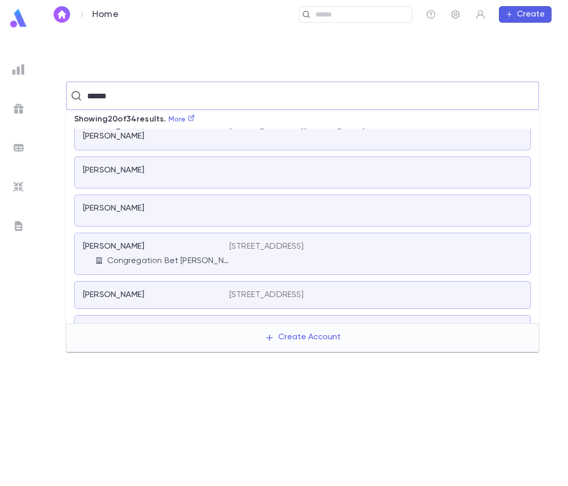
drag, startPoint x: 116, startPoint y: 100, endPoint x: 67, endPoint y: 101, distance: 48.9
click at [67, 101] on div "****** ​" at bounding box center [302, 95] width 473 height 29
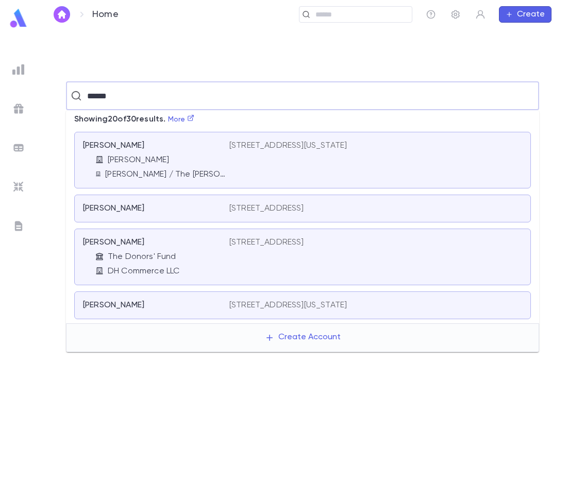
type input "******"
click at [200, 16] on div "​" at bounding box center [275, 14] width 276 height 16
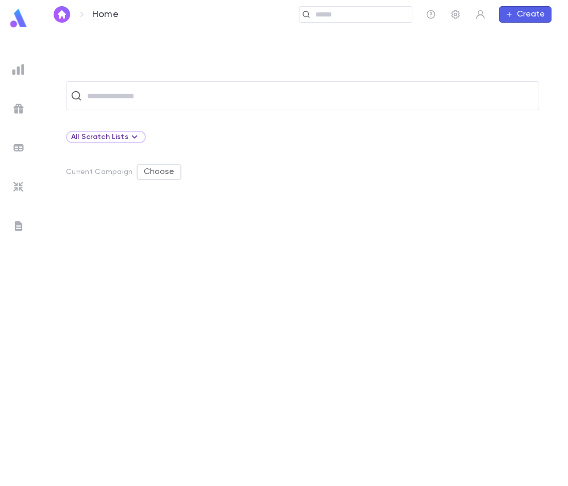
drag, startPoint x: 194, startPoint y: 77, endPoint x: 192, endPoint y: 71, distance: 6.5
click at [193, 75] on div "​ All Scratch Lists Current Campaign Choose" at bounding box center [302, 257] width 531 height 457
click at [192, 69] on div "​ All Scratch Lists Current Campaign Choose" at bounding box center [302, 257] width 531 height 457
drag, startPoint x: 284, startPoint y: 57, endPoint x: 264, endPoint y: 50, distance: 21.0
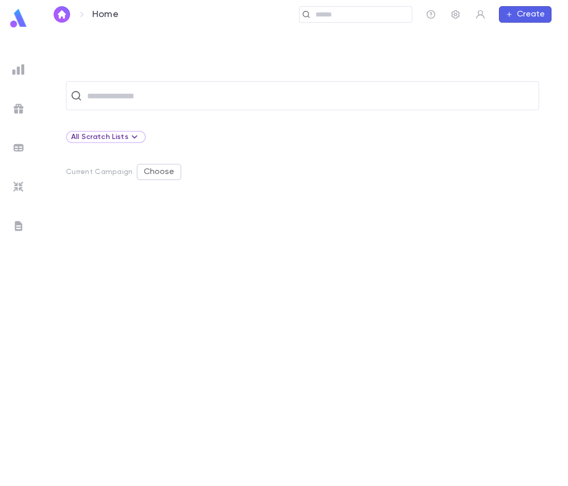
click at [272, 56] on div "​ All Scratch Lists Current Campaign Choose" at bounding box center [302, 257] width 531 height 457
drag, startPoint x: 265, startPoint y: 49, endPoint x: 247, endPoint y: -24, distance: 75.7
click at [247, 0] on html "Home ​ Create ​ All Scratch Lists Current Campaign Choose Profile Log out Accou…" at bounding box center [284, 243] width 568 height 486
